Goal: Task Accomplishment & Management: Complete application form

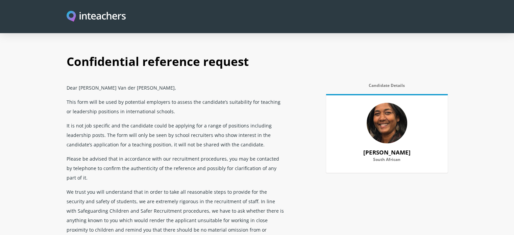
scroll to position [271, 0]
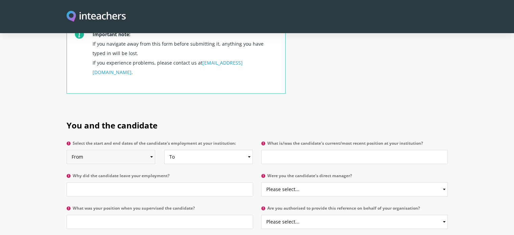
click at [150, 150] on select "From 2025 2024 2023 2022 2021 2020 2019 2018 2017 2016 2015 2014 2013 2012 2011…" at bounding box center [111, 157] width 89 height 14
select select "2019"
click at [67, 150] on select "From 2025 2024 2023 2022 2021 2020 2019 2018 2017 2016 2015 2014 2013 2012 2011…" at bounding box center [111, 157] width 89 height 14
click at [247, 150] on select "To Currently 2025 2024 2023 2022 2021 2020 2019 2018 2017 2016 2015 2014 2013 2…" at bounding box center [208, 157] width 89 height 14
select select "2023"
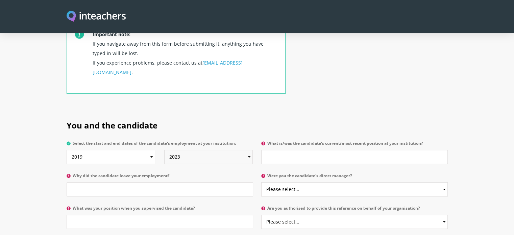
click at [164, 150] on select "To Currently 2025 2024 2023 2022 2021 2020 2019 2018 2017 2016 2015 2014 2013 2…" at bounding box center [208, 157] width 89 height 14
click at [311, 150] on input "What is/was the candidate's current/most recent position at your institution?" at bounding box center [354, 157] width 187 height 14
type input "English and Supply teacher"
click at [145, 182] on input "Why did the candidate leave your employment?" at bounding box center [160, 189] width 187 height 14
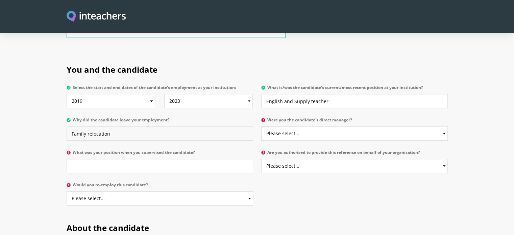
scroll to position [338, 0]
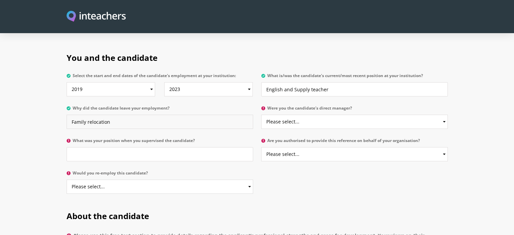
type input "Family relocation"
click at [438, 115] on select "Please select... Yes No" at bounding box center [354, 122] width 187 height 14
select select "No"
click at [261, 115] on select "Please select... Yes No" at bounding box center [354, 122] width 187 height 14
click at [136, 147] on input "What was your position when you supervised the candidate?" at bounding box center [160, 154] width 187 height 14
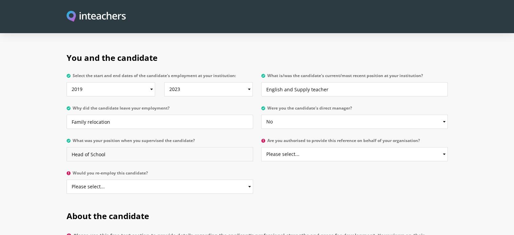
type input "Head of School"
click at [404, 147] on select "Please select... Yes No" at bounding box center [354, 154] width 187 height 14
select select "Yes"
click at [261, 147] on select "Please select... Yes No" at bounding box center [354, 154] width 187 height 14
click at [252, 180] on select "Please select... Yes No" at bounding box center [160, 187] width 187 height 14
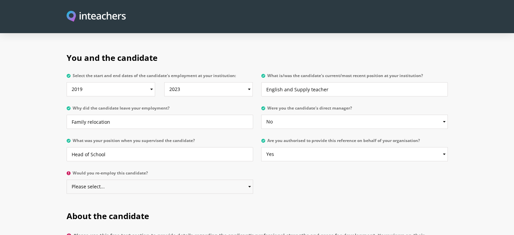
select select "Yes"
click at [67, 180] on select "Please select... Yes No" at bounding box center [160, 187] width 187 height 14
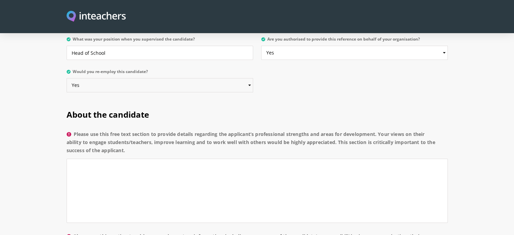
scroll to position [473, 0]
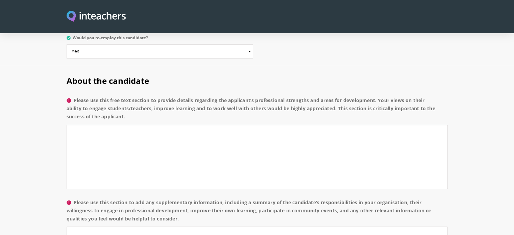
drag, startPoint x: 146, startPoint y: 98, endPoint x: 72, endPoint y: 82, distance: 75.9
click at [72, 96] on label "Please use this free text section to provide details regarding the applicant’s …" at bounding box center [257, 110] width 381 height 28
copy label "Please use this free text section to provide details regarding the applicant’s …"
click at [134, 125] on textarea "Please use this free text section to provide details regarding the applicant’s …" at bounding box center [257, 157] width 381 height 64
paste textarea "[PERSON_NAME] is an engaging and dedicated English teacher whose passion for li…"
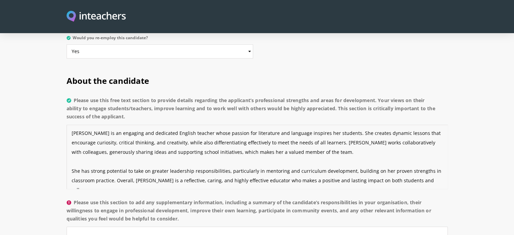
click at [101, 140] on textarea "[PERSON_NAME] is an engaging and dedicated English teacher whose passion for li…" at bounding box center [257, 157] width 381 height 64
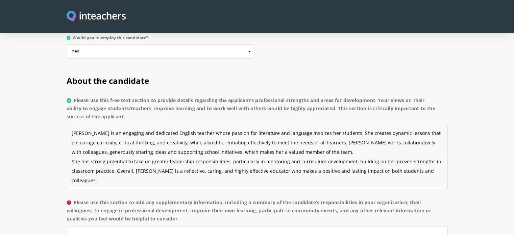
drag, startPoint x: 445, startPoint y: 154, endPoint x: 71, endPoint y: 145, distance: 373.5
click at [71, 145] on textarea "[PERSON_NAME] is an engaging and dedicated English teacher whose passion for li…" at bounding box center [257, 157] width 381 height 64
click at [120, 162] on textarea "[PERSON_NAME] is an engaging and dedicated English teacher whose passion for li…" at bounding box center [257, 157] width 381 height 64
drag, startPoint x: 132, startPoint y: 152, endPoint x: 72, endPoint y: 144, distance: 60.7
click at [72, 144] on textarea "[PERSON_NAME] is an engaging and dedicated English teacher whose passion for li…" at bounding box center [257, 157] width 381 height 64
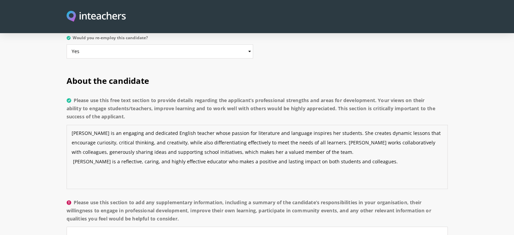
drag, startPoint x: 218, startPoint y: 140, endPoint x: 198, endPoint y: 144, distance: 19.9
click at [198, 144] on textarea "[PERSON_NAME] is an engaging and dedicated English teacher whose passion for li…" at bounding box center [257, 157] width 381 height 64
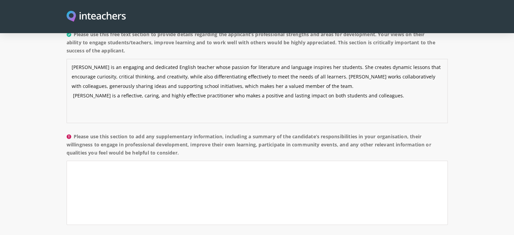
scroll to position [541, 0]
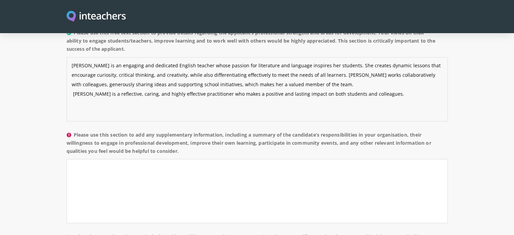
type textarea "[PERSON_NAME] is an engaging and dedicated English teacher whose passion for li…"
drag, startPoint x: 185, startPoint y: 129, endPoint x: 75, endPoint y: 115, distance: 110.8
click at [75, 131] on label "Please use this section to add any supplementary information, including a summa…" at bounding box center [257, 145] width 381 height 28
copy label "Please use this section to add any supplementary information, including a summa…"
click at [130, 159] on textarea "Please use this section to add any supplementary information, including a summa…" at bounding box center [257, 191] width 381 height 64
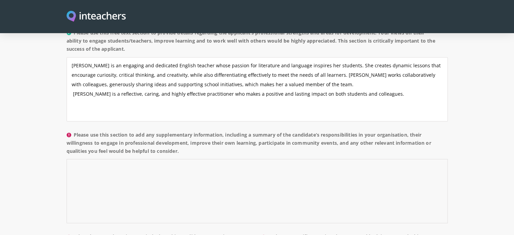
paste textarea "In her role, [PERSON_NAME] has been responsible for delivering engaging English…"
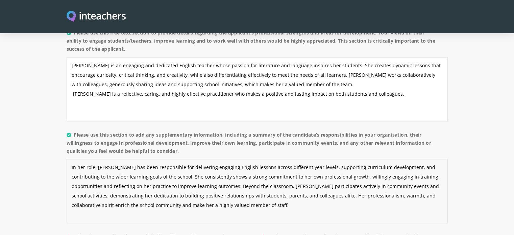
scroll to position [609, 0]
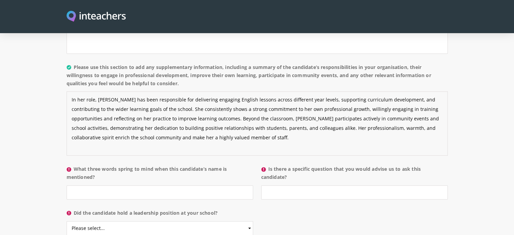
type textarea "In her role, [PERSON_NAME] has been responsible for delivering engaging English…"
click at [129, 185] on input "What three words spring to mind when this candidate’s name is mentioned?" at bounding box center [160, 192] width 187 height 14
drag, startPoint x: 100, startPoint y: 160, endPoint x: 75, endPoint y: 149, distance: 27.4
click at [75, 165] on label "What three words spring to mind when this candidate’s name is mentioned?" at bounding box center [160, 175] width 187 height 20
copy label "What three words spring to mind when this candidate’s name is mentioned?"
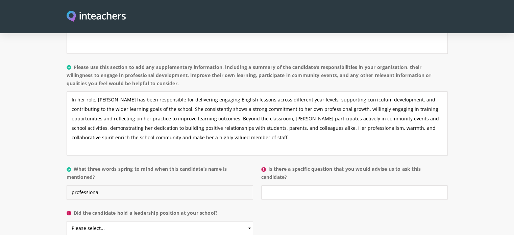
click at [106, 185] on input "professiona" at bounding box center [160, 192] width 187 height 14
drag, startPoint x: 101, startPoint y: 174, endPoint x: 55, endPoint y: 175, distance: 46.0
click at [63, 174] on div "About the candidate Please use this free text section to provide details regard…" at bounding box center [258, 86] width 390 height 312
paste input "Dedicated – Inspiring – Collaborative"
click at [93, 185] on input "Dedicated – Inspiring – Collaborative" at bounding box center [160, 192] width 187 height 14
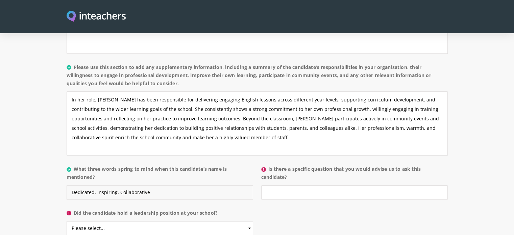
type input "Dedicated, Inspiring, Collaborative"
click at [376, 185] on input "Is there a specific question that you would advise us to ask this candidate?" at bounding box center [354, 192] width 187 height 14
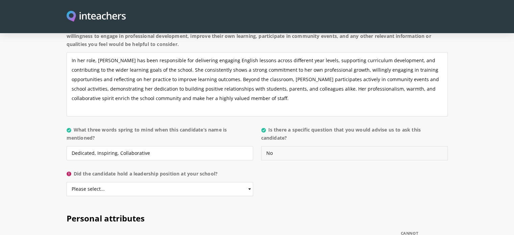
scroll to position [710, 0]
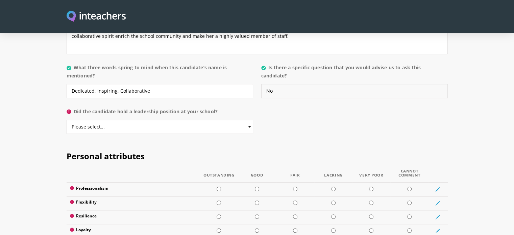
type input "No"
click at [251, 120] on select "Please select... Yes No" at bounding box center [160, 127] width 187 height 14
select select "No"
click at [67, 120] on select "Please select... Yes No" at bounding box center [160, 127] width 187 height 14
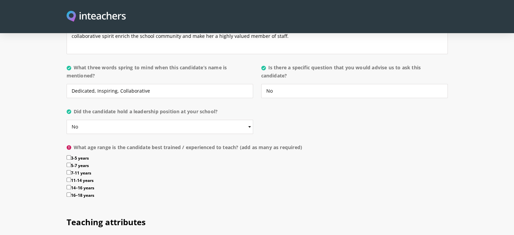
click at [68, 185] on input "14–16 years" at bounding box center [69, 187] width 4 height 4
checkbox input "true"
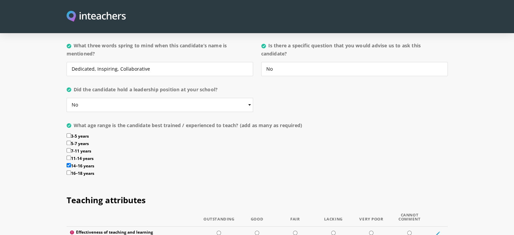
scroll to position [744, 0]
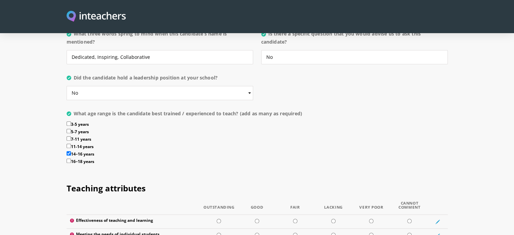
click at [70, 144] on input "11-14 years" at bounding box center [69, 146] width 4 height 4
checkbox input "true"
click at [69, 159] on input "16–18 years" at bounding box center [69, 161] width 4 height 4
drag, startPoint x: 69, startPoint y: 141, endPoint x: 145, endPoint y: 142, distance: 75.4
click at [70, 159] on input "16–18 years" at bounding box center [69, 161] width 4 height 4
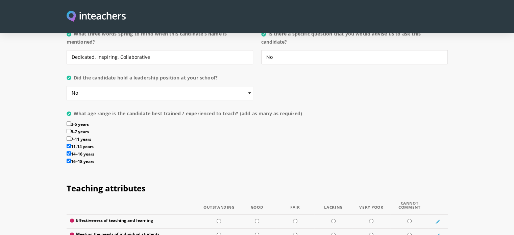
checkbox input "false"
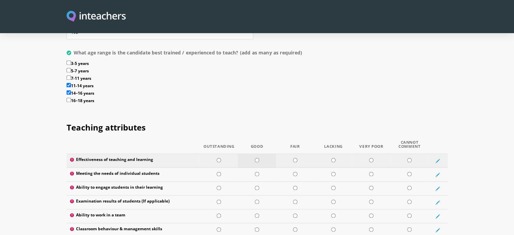
scroll to position [812, 0]
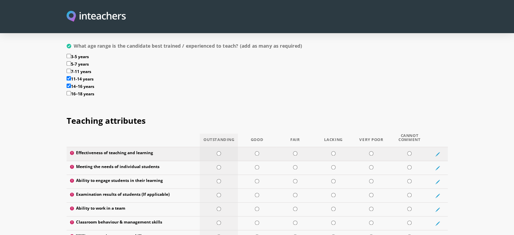
drag, startPoint x: 219, startPoint y: 135, endPoint x: 250, endPoint y: 143, distance: 31.6
click at [220, 151] on input "radio" at bounding box center [219, 153] width 4 height 4
radio input "true"
click at [258, 165] on input "radio" at bounding box center [257, 167] width 4 height 4
radio input "true"
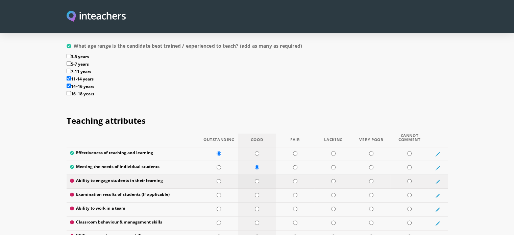
click at [258, 179] on input "radio" at bounding box center [257, 181] width 4 height 4
radio input "true"
click at [257, 193] on input "radio" at bounding box center [257, 195] width 4 height 4
radio input "true"
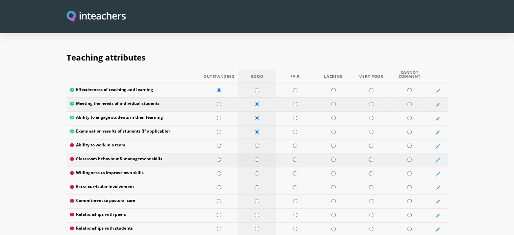
scroll to position [879, 0]
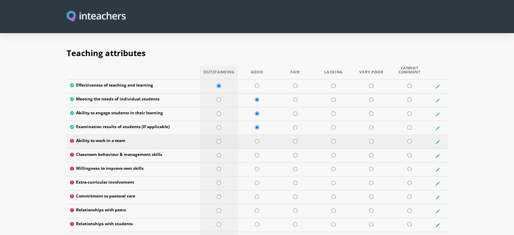
click at [218, 139] on input "radio" at bounding box center [219, 141] width 4 height 4
radio input "true"
click at [256, 153] on input "radio" at bounding box center [257, 155] width 4 height 4
radio input "true"
click at [257, 167] on input "radio" at bounding box center [257, 169] width 4 height 4
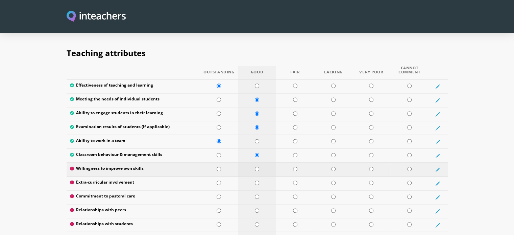
radio input "true"
click at [218, 167] on input "radio" at bounding box center [219, 169] width 4 height 4
radio input "true"
click at [295, 181] on input "radio" at bounding box center [295, 183] width 4 height 4
radio input "true"
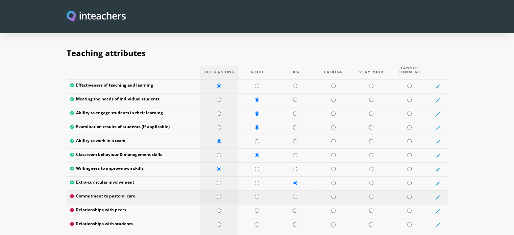
click at [216, 190] on td at bounding box center [219, 197] width 38 height 14
radio input "true"
click at [221, 208] on input "radio" at bounding box center [219, 210] width 4 height 4
radio input "true"
click at [218, 222] on input "radio" at bounding box center [219, 224] width 4 height 4
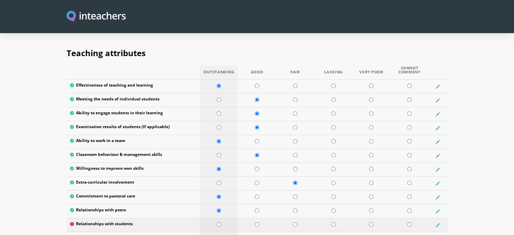
radio input "true"
click at [218, 235] on input "radio" at bounding box center [219, 238] width 4 height 4
radio input "true"
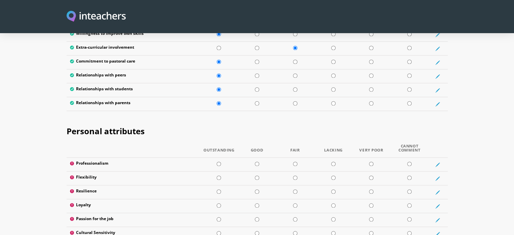
scroll to position [1015, 0]
click at [224, 157] on td at bounding box center [219, 164] width 38 height 14
radio input "true"
click at [256, 175] on input "radio" at bounding box center [257, 177] width 4 height 4
radio input "true"
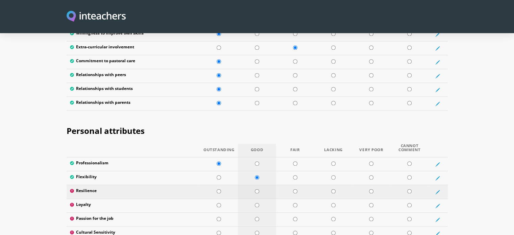
click at [258, 189] on input "radio" at bounding box center [257, 191] width 4 height 4
radio input "true"
click at [258, 203] on input "radio" at bounding box center [257, 205] width 4 height 4
radio input "true"
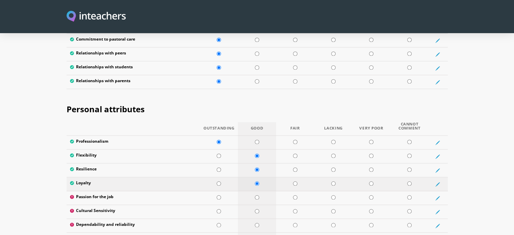
scroll to position [1048, 0]
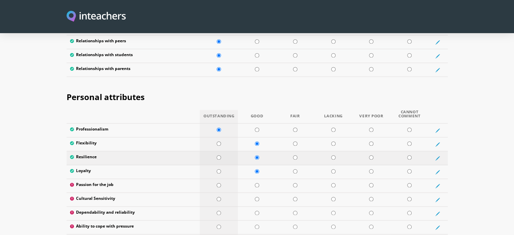
click at [219, 151] on td at bounding box center [219, 158] width 38 height 14
radio input "true"
click at [258, 183] on input "radio" at bounding box center [257, 185] width 4 height 4
radio input "true"
click at [258, 197] on input "radio" at bounding box center [257, 199] width 4 height 4
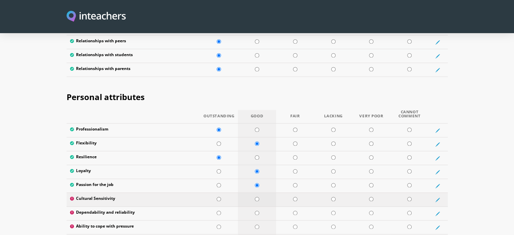
radio input "true"
click at [260, 207] on td at bounding box center [257, 214] width 38 height 14
radio input "true"
click at [220, 197] on input "radio" at bounding box center [219, 199] width 4 height 4
radio input "true"
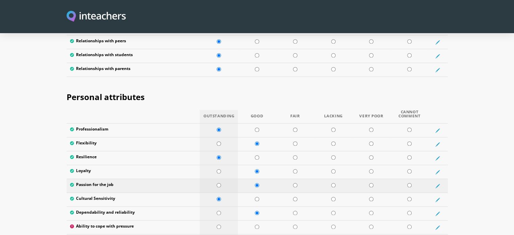
click at [218, 183] on input "radio" at bounding box center [219, 185] width 4 height 4
radio input "true"
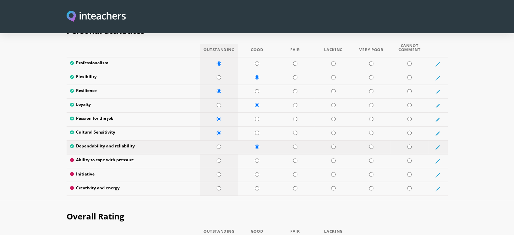
scroll to position [1116, 0]
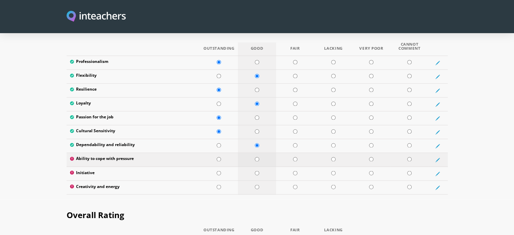
click at [258, 157] on input "radio" at bounding box center [257, 159] width 4 height 4
radio input "true"
click at [260, 167] on td at bounding box center [257, 174] width 38 height 14
radio input "true"
click at [256, 185] on input "radio" at bounding box center [257, 187] width 4 height 4
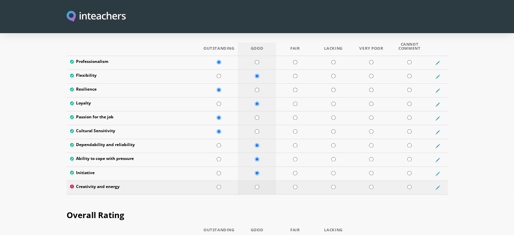
radio input "true"
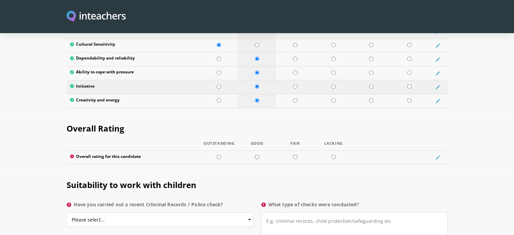
scroll to position [1218, 0]
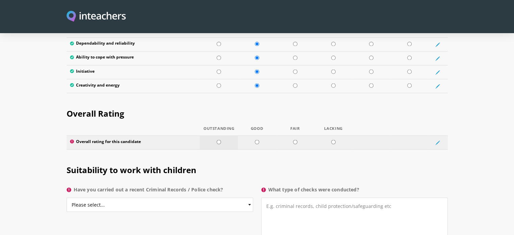
click at [222, 136] on td at bounding box center [219, 143] width 38 height 14
radio input "true"
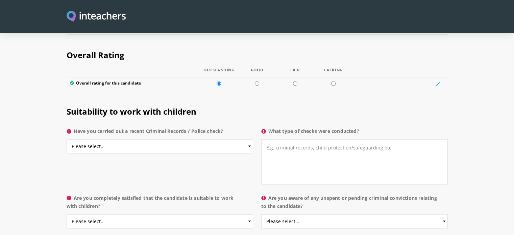
scroll to position [1285, 0]
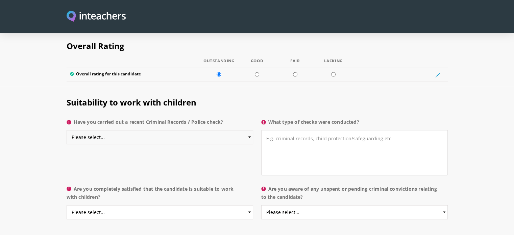
click at [250, 130] on select "Please select... Yes No Do not know" at bounding box center [160, 137] width 187 height 14
select select "No"
click at [67, 130] on select "Please select... Yes No Do not know" at bounding box center [160, 137] width 187 height 14
click at [249, 130] on select "Please select... Yes No Do not know" at bounding box center [160, 137] width 187 height 14
click at [285, 130] on textarea "What type of checks were conducted?" at bounding box center [354, 152] width 187 height 45
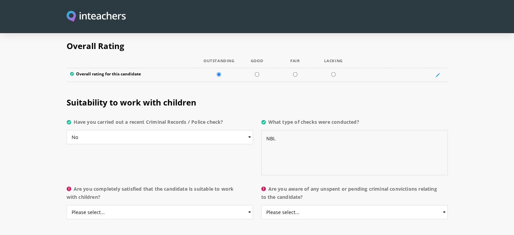
drag, startPoint x: 307, startPoint y: 120, endPoint x: 274, endPoint y: 119, distance: 32.8
click at [274, 130] on textarea "NBI," at bounding box center [354, 152] width 187 height 45
click at [281, 130] on textarea "NBI," at bounding box center [354, 152] width 187 height 45
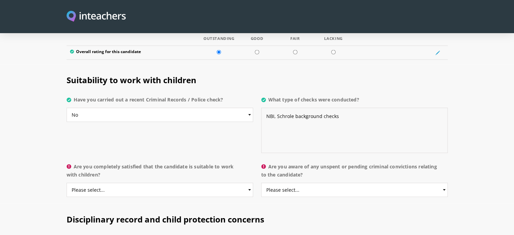
scroll to position [1353, 0]
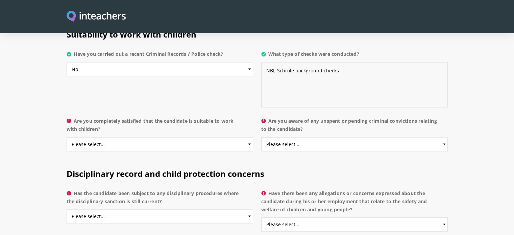
type textarea "NBI, Schrole background checks"
click at [245, 137] on select "Please select... Yes No Do not know" at bounding box center [160, 144] width 187 height 14
select select "Yes"
click at [67, 137] on select "Please select... Yes No Do not know" at bounding box center [160, 144] width 187 height 14
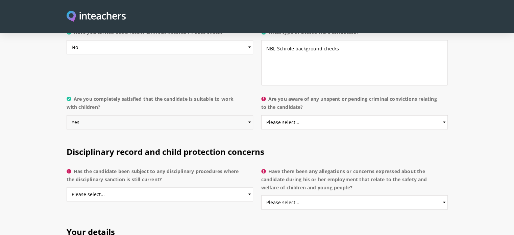
scroll to position [1387, 0]
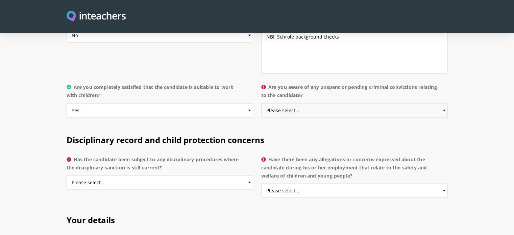
click at [445, 103] on select "Please select... Yes No Do not know" at bounding box center [354, 110] width 187 height 14
select select "No"
click at [261, 103] on select "Please select... Yes No Do not know" at bounding box center [354, 110] width 187 height 14
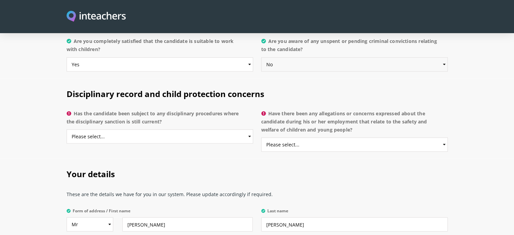
scroll to position [1454, 0]
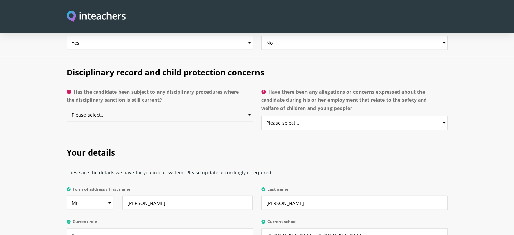
click at [249, 108] on select "Please select... Yes No Do not know" at bounding box center [160, 115] width 187 height 14
select select "No"
click at [67, 108] on select "Please select... Yes No Do not know" at bounding box center [160, 115] width 187 height 14
click at [443, 116] on select "Please select... Yes No Do not know" at bounding box center [354, 123] width 187 height 14
select select "No"
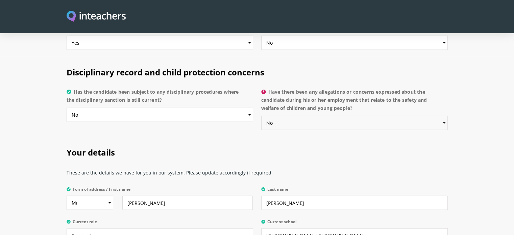
click at [261, 116] on select "Please select... Yes No Do not know" at bounding box center [354, 123] width 187 height 14
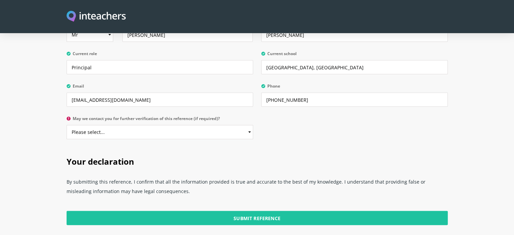
scroll to position [1623, 0]
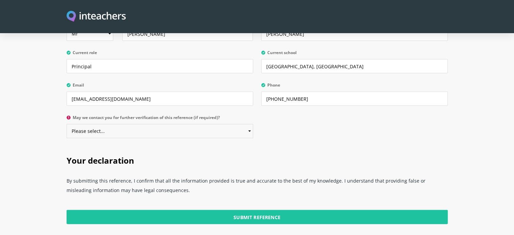
click at [245, 124] on select "Please select... Yes No" at bounding box center [160, 131] width 187 height 14
select select "Yes"
click at [67, 124] on select "Please select... Yes No" at bounding box center [160, 131] width 187 height 14
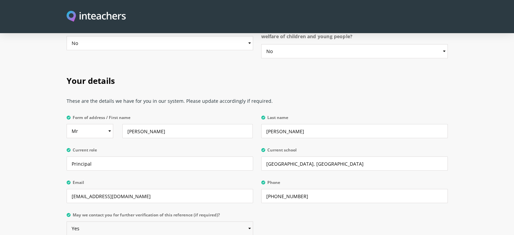
scroll to position [1519, 0]
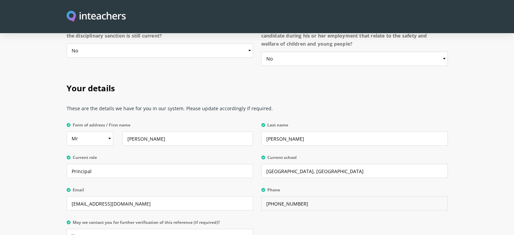
drag, startPoint x: 306, startPoint y: 184, endPoint x: 275, endPoint y: 182, distance: 30.5
click at [275, 196] on input "[PHONE_NUMBER]" at bounding box center [354, 203] width 187 height 14
click at [279, 196] on input "+63 82" at bounding box center [354, 203] width 187 height 14
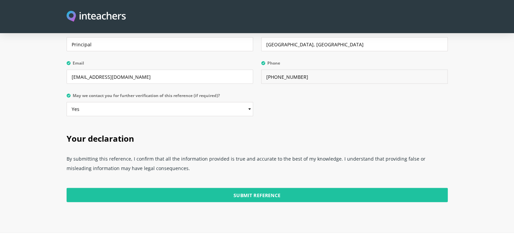
scroll to position [1654, 0]
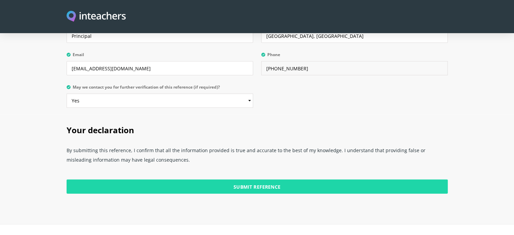
type input "[PHONE_NUMBER]"
click at [246, 180] on input "Submit Reference" at bounding box center [257, 187] width 381 height 14
